Goal: Task Accomplishment & Management: Manage account settings

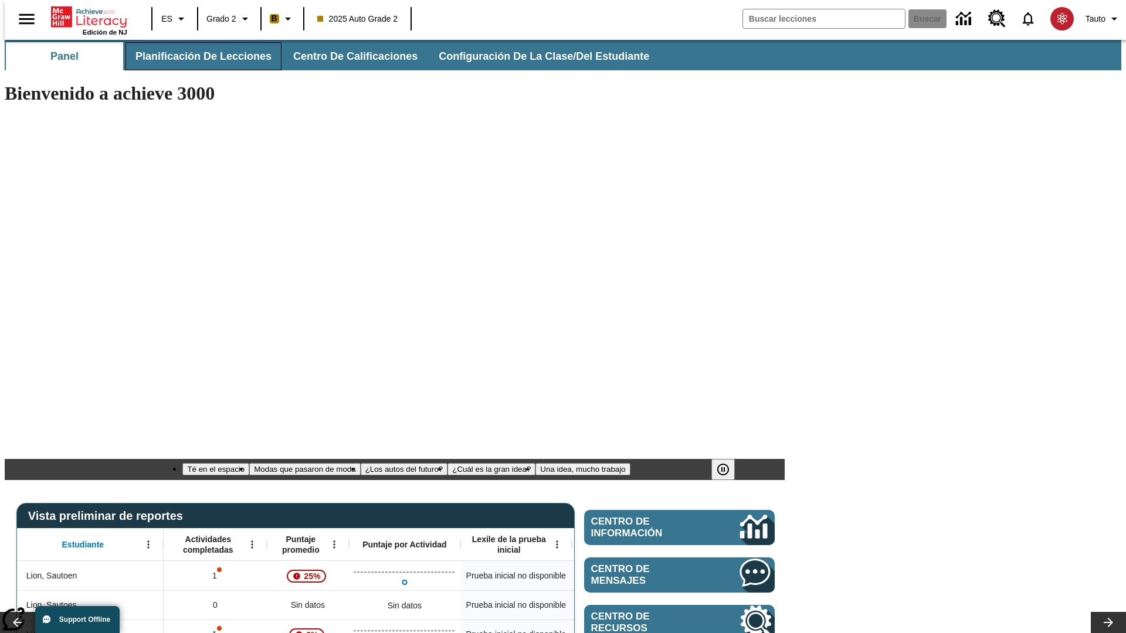
click at [196, 56] on span "Planificación de lecciones" at bounding box center [203, 56] width 136 height 13
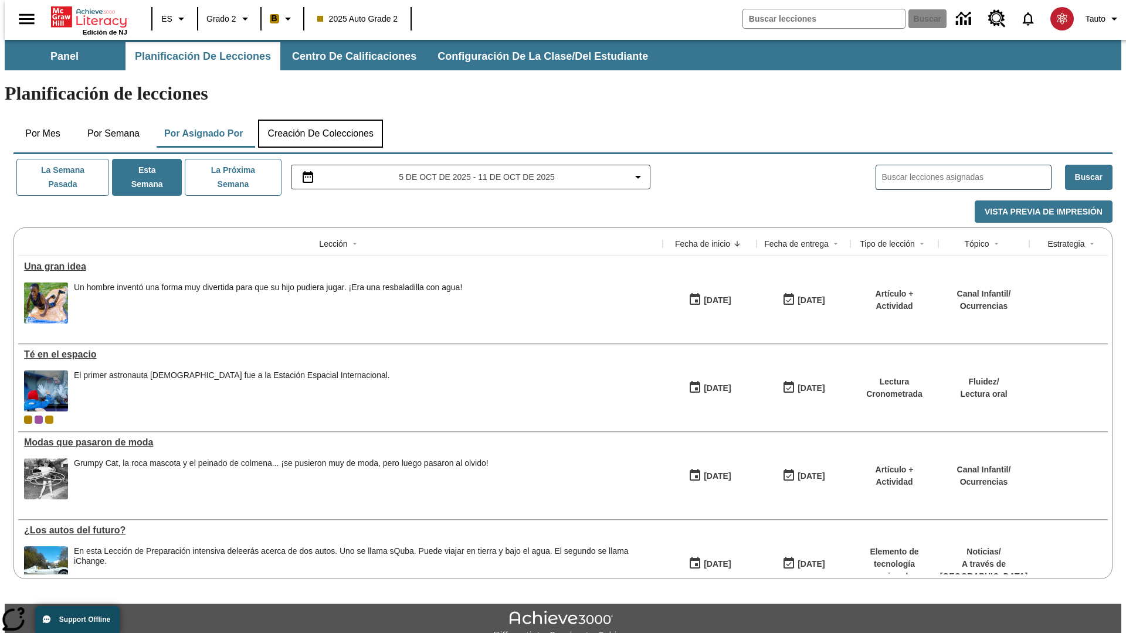
click at [320, 120] on button "Creación de colecciones" at bounding box center [320, 134] width 125 height 28
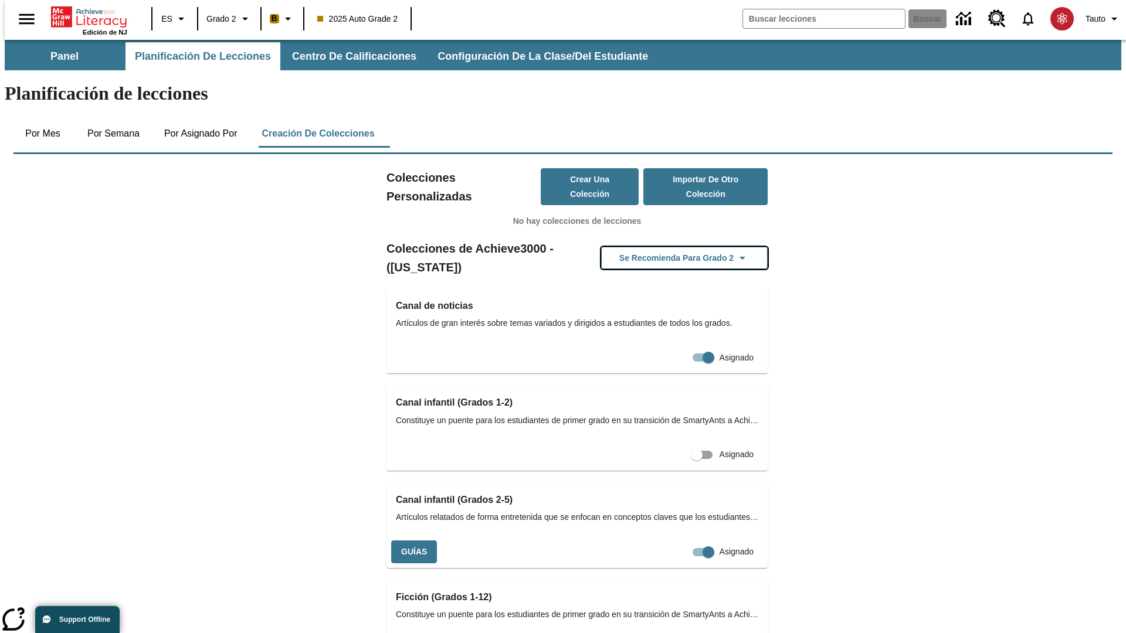
click at [666, 247] on button "Se recomienda para Grado 2" at bounding box center [684, 258] width 167 height 23
click at [682, 541] on input "Asignado" at bounding box center [686, 552] width 67 height 22
checkbox input "false"
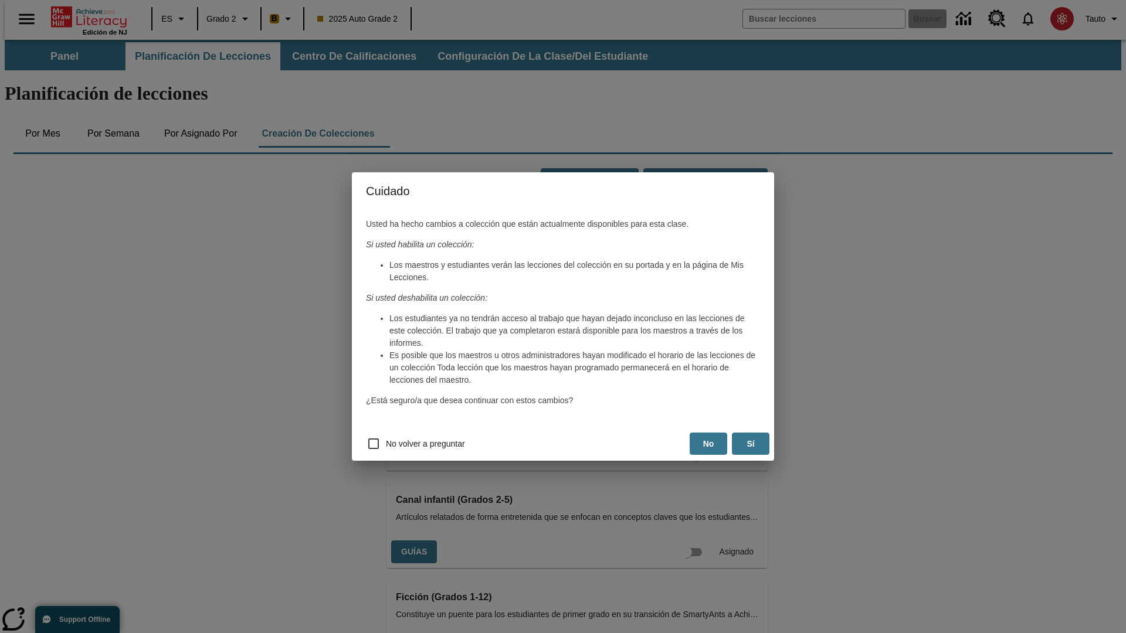
scroll to position [0, 6]
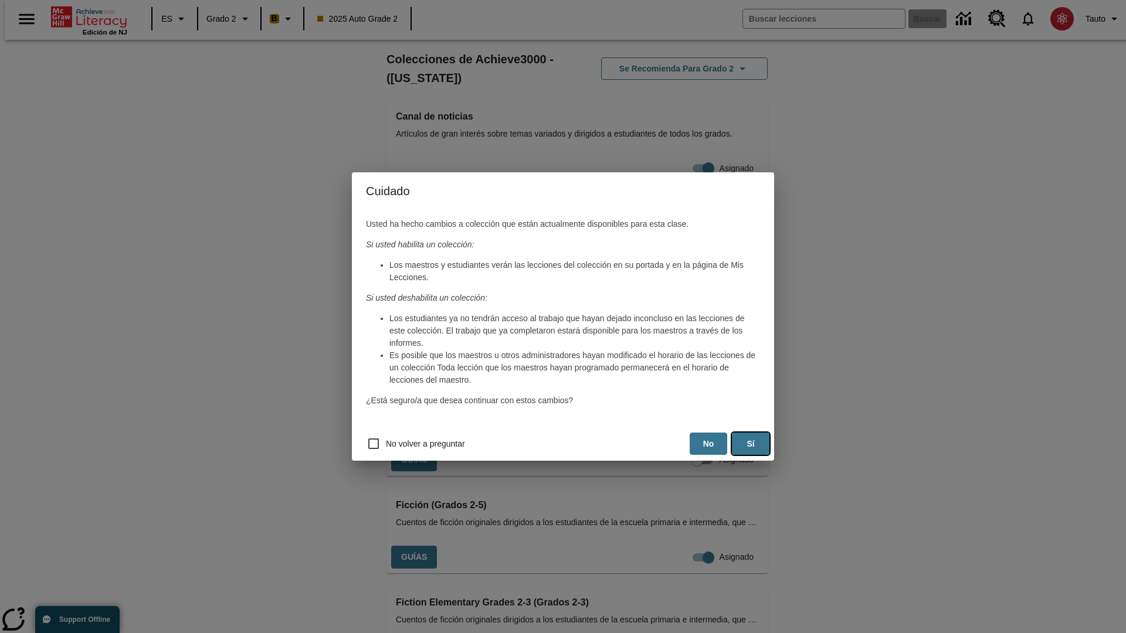
click at [751, 444] on button "Sí" at bounding box center [751, 444] width 38 height 23
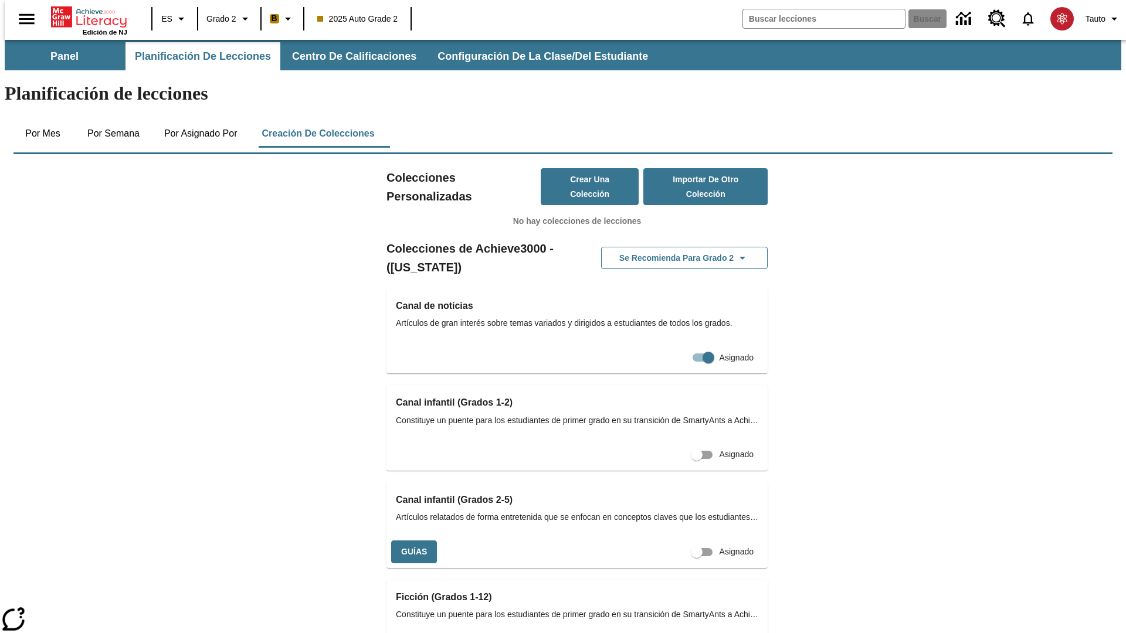
click at [676, 541] on input "Asignado" at bounding box center [696, 552] width 67 height 22
checkbox input "true"
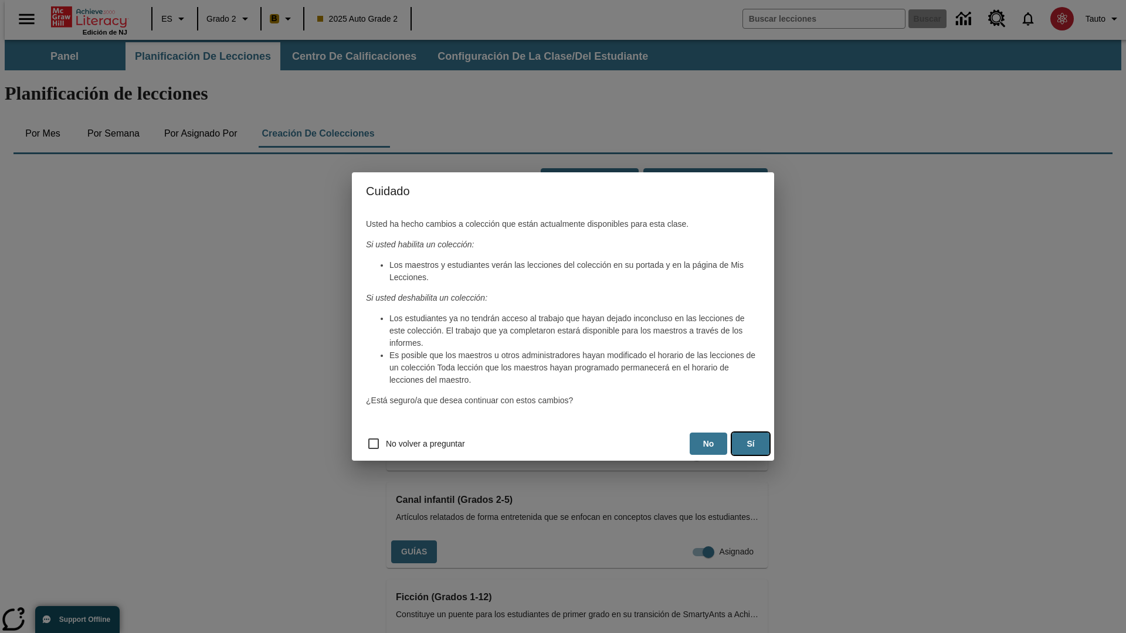
click at [751, 444] on button "Sí" at bounding box center [751, 444] width 38 height 23
